Goal: Task Accomplishment & Management: Manage account settings

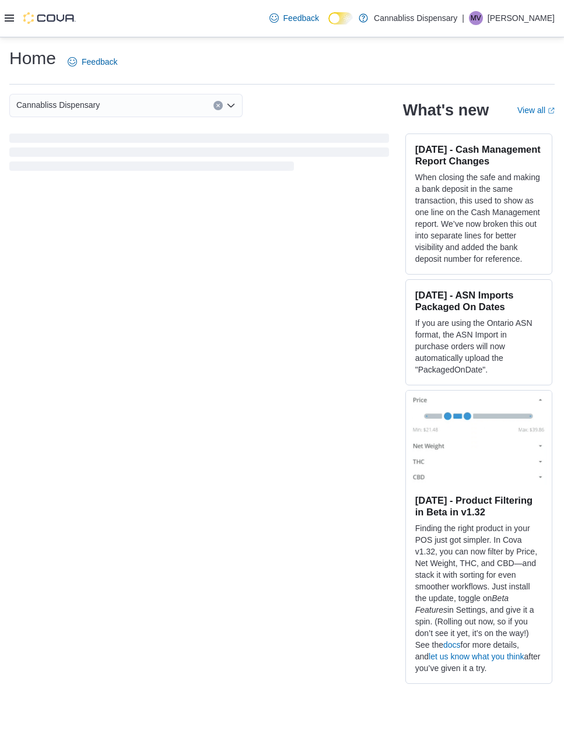
click at [8, 15] on icon at bounding box center [9, 18] width 9 height 7
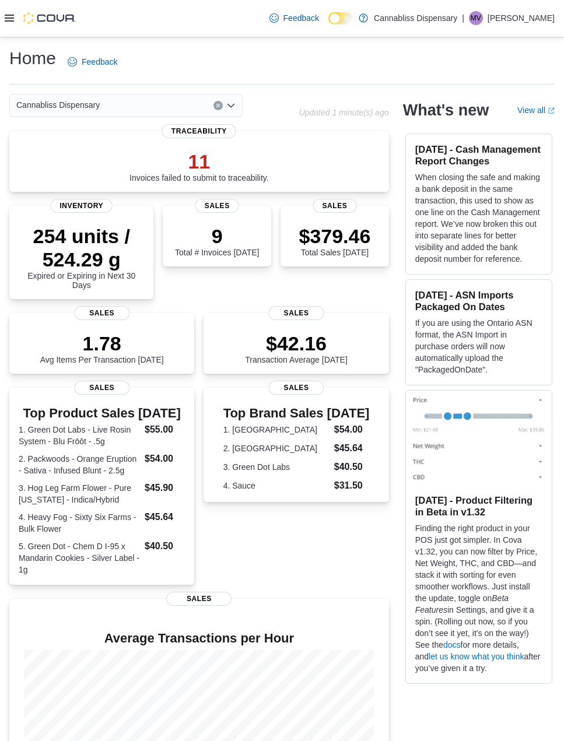
click at [233, 106] on icon "Open list of options" at bounding box center [230, 104] width 7 height 3
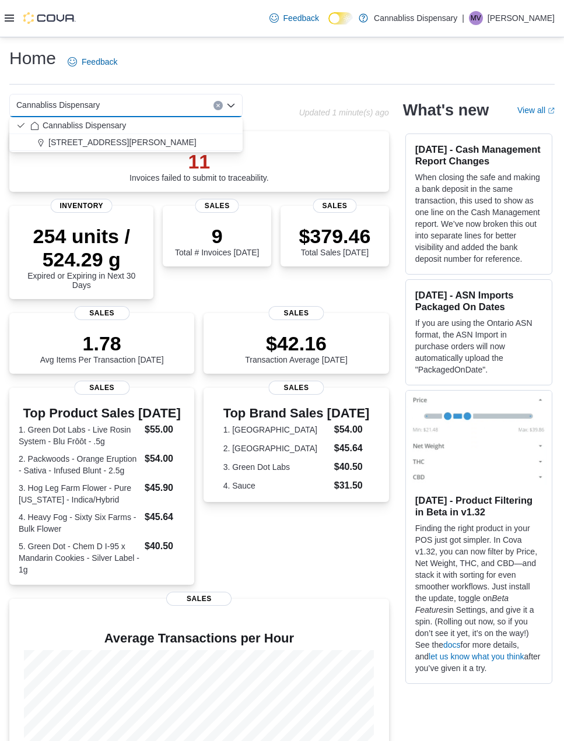
click at [233, 106] on icon "Close list of options" at bounding box center [230, 104] width 7 height 3
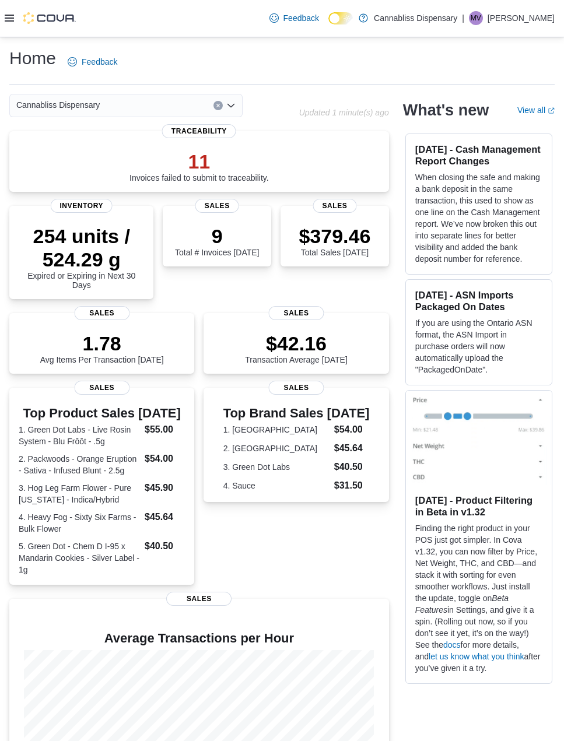
click at [7, 19] on icon at bounding box center [9, 17] width 9 height 9
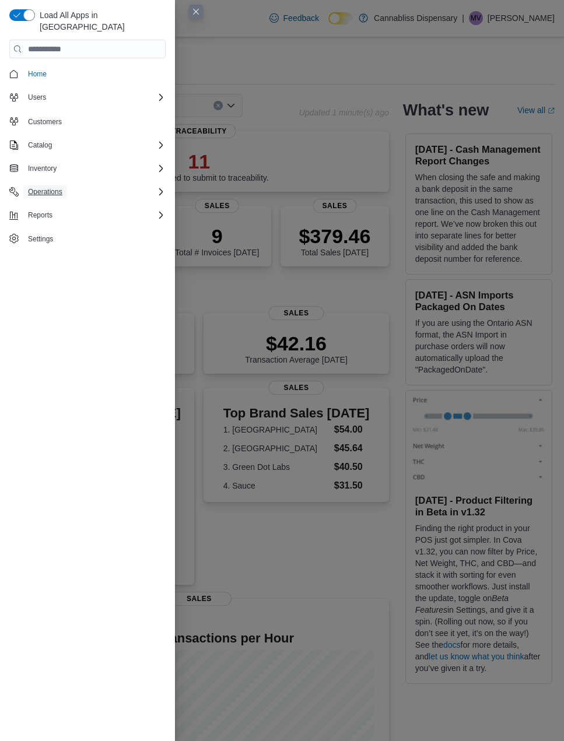
click at [54, 187] on span "Operations" at bounding box center [45, 191] width 34 height 9
click at [52, 241] on button "Reports" at bounding box center [40, 248] width 34 height 14
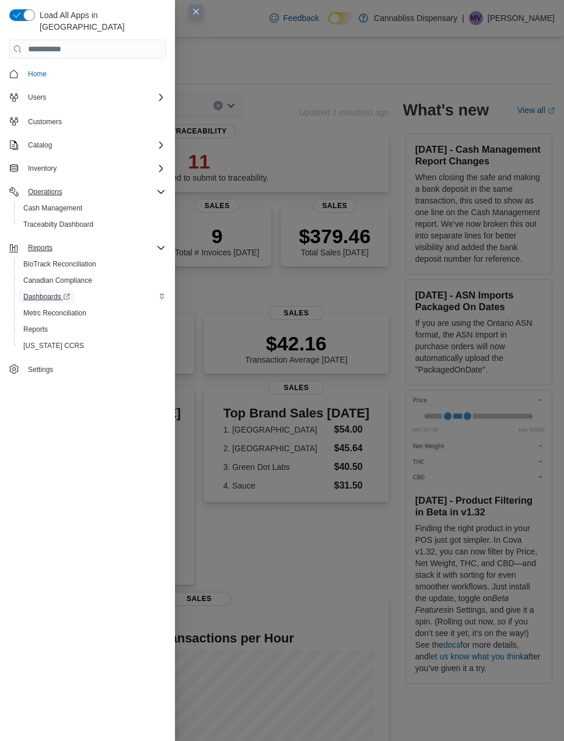
click at [56, 292] on span "Dashboards" at bounding box center [46, 296] width 47 height 9
click at [34, 365] on span "Settings" at bounding box center [40, 369] width 25 height 9
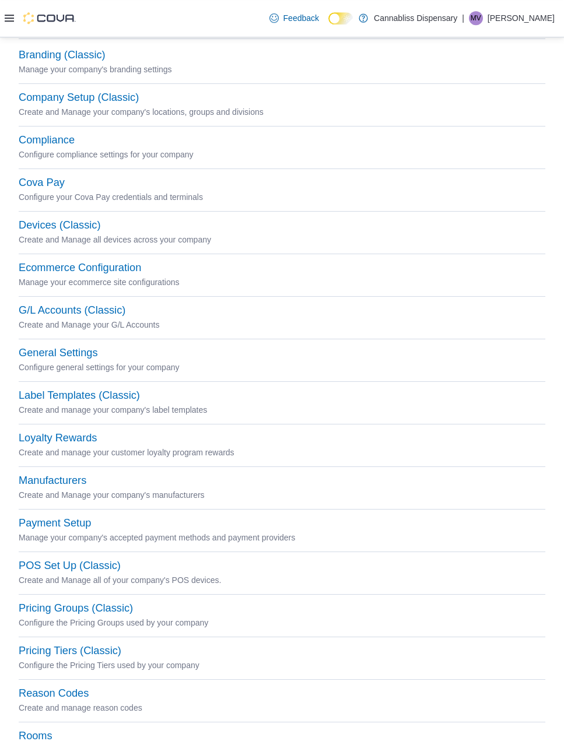
scroll to position [59, 0]
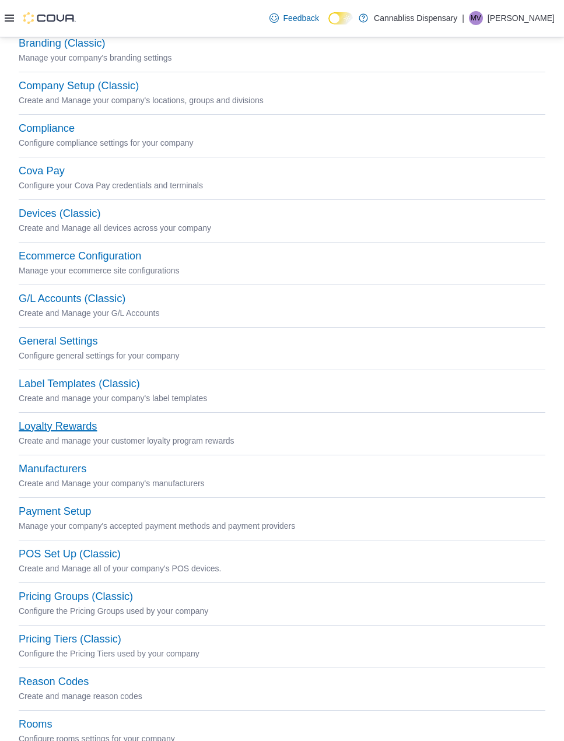
click at [81, 425] on button "Loyalty Rewards" at bounding box center [58, 426] width 78 height 12
